Goal: Navigation & Orientation: Go to known website

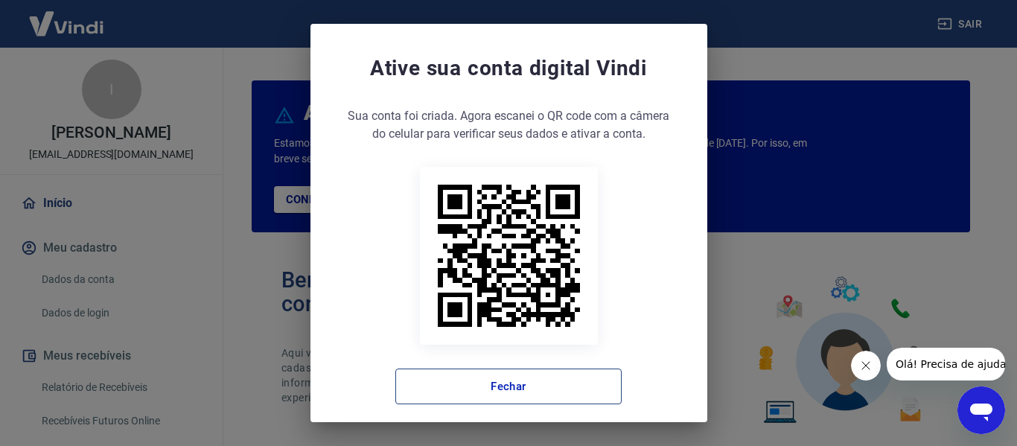
click at [530, 380] on button "Fechar" at bounding box center [508, 387] width 226 height 36
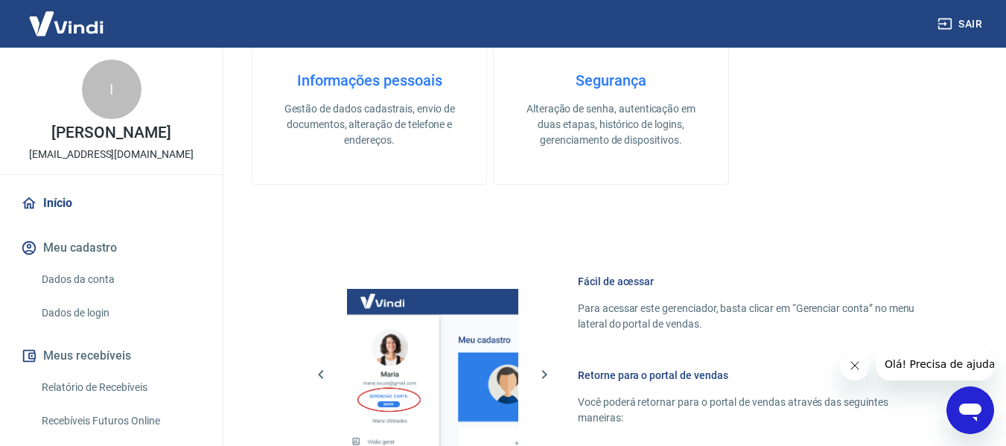
scroll to position [893, 0]
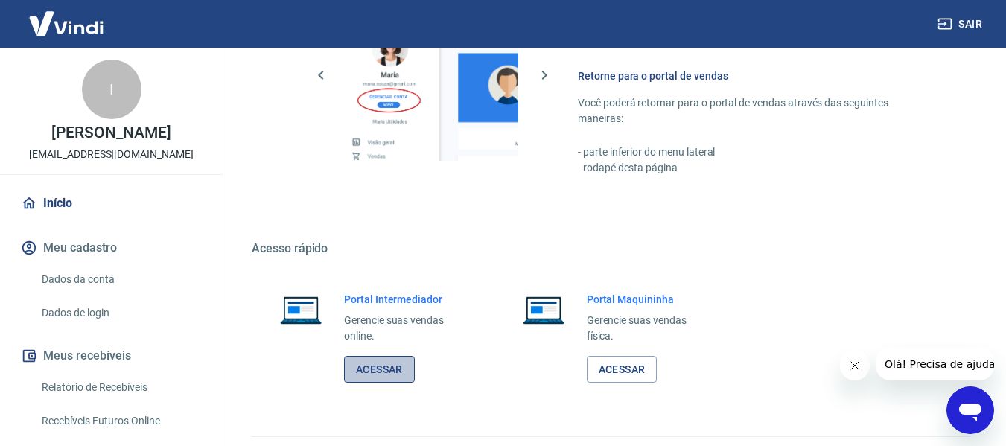
click at [392, 363] on link "Acessar" at bounding box center [379, 370] width 71 height 28
